Goal: Register for event/course

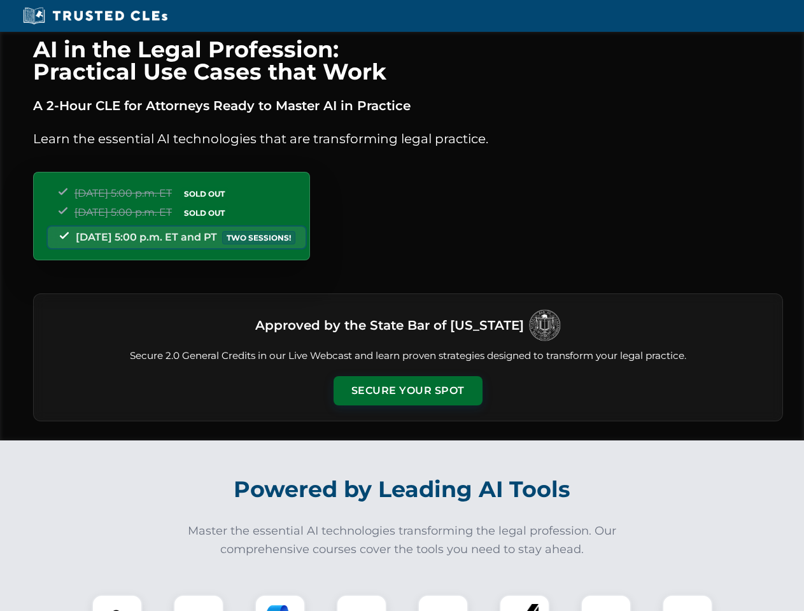
click at [408, 391] on button "Secure Your Spot" at bounding box center [408, 390] width 149 height 29
